Goal: Navigation & Orientation: Understand site structure

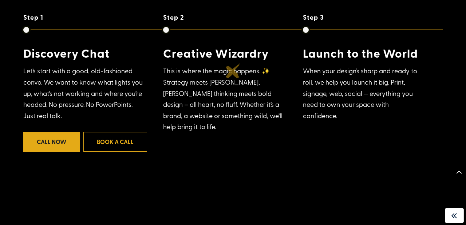
scroll to position [572, 0]
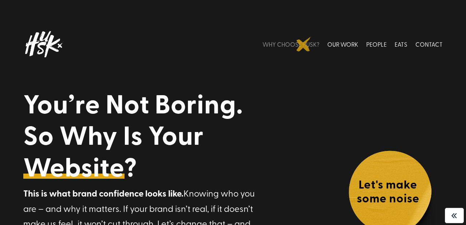
click at [304, 44] on link "WHY CHOOSE HUSK?" at bounding box center [290, 44] width 57 height 32
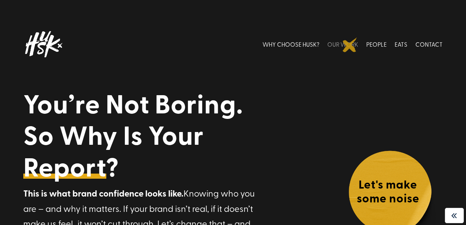
click at [350, 45] on link "OUR WORK" at bounding box center [342, 44] width 31 height 32
